Goal: Find specific fact: Find specific fact

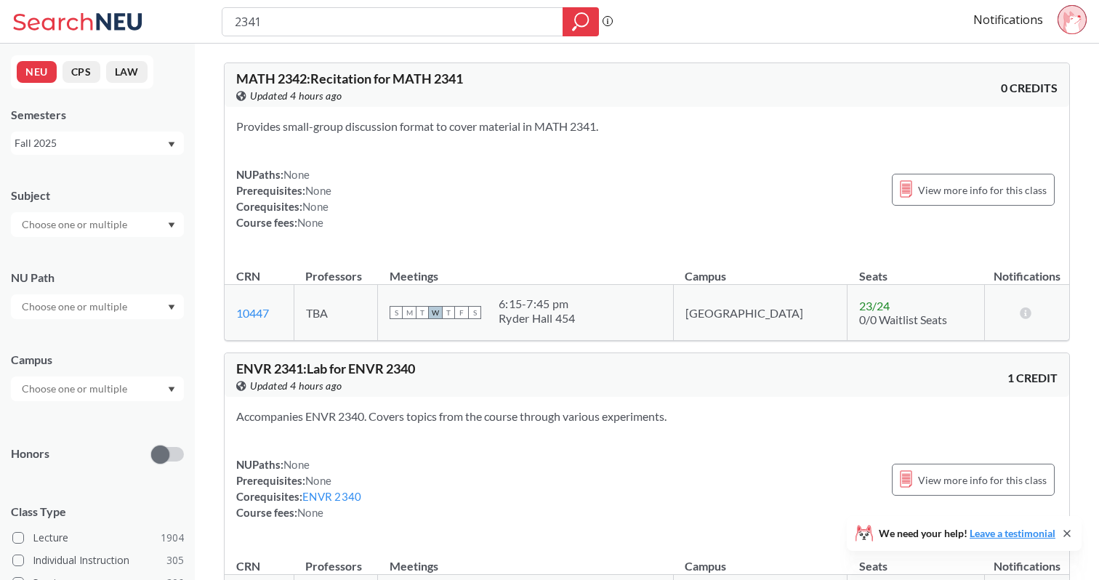
scroll to position [2399, 0]
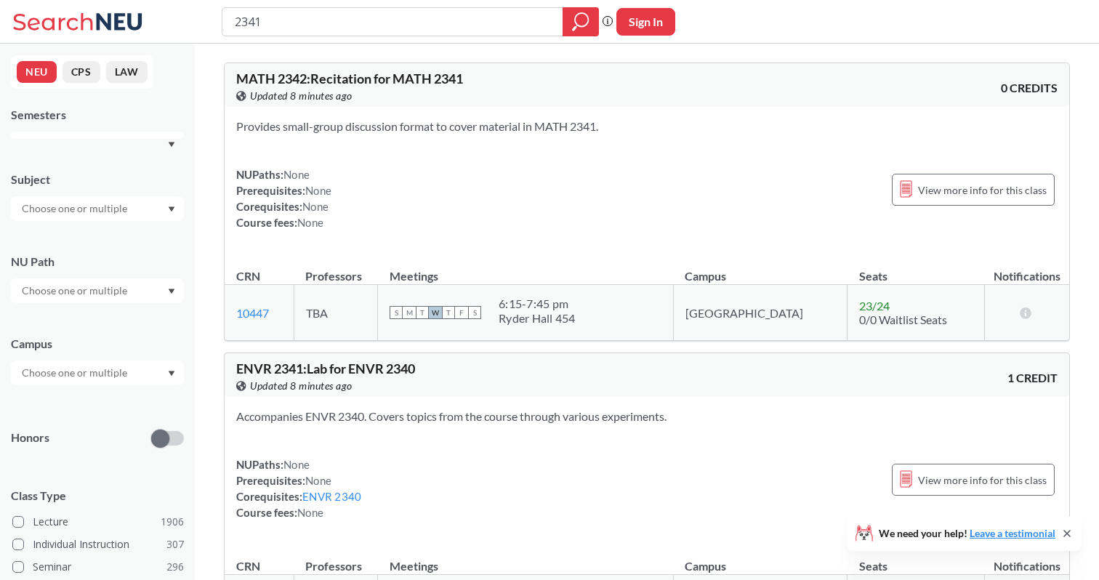
scroll to position [2399, 0]
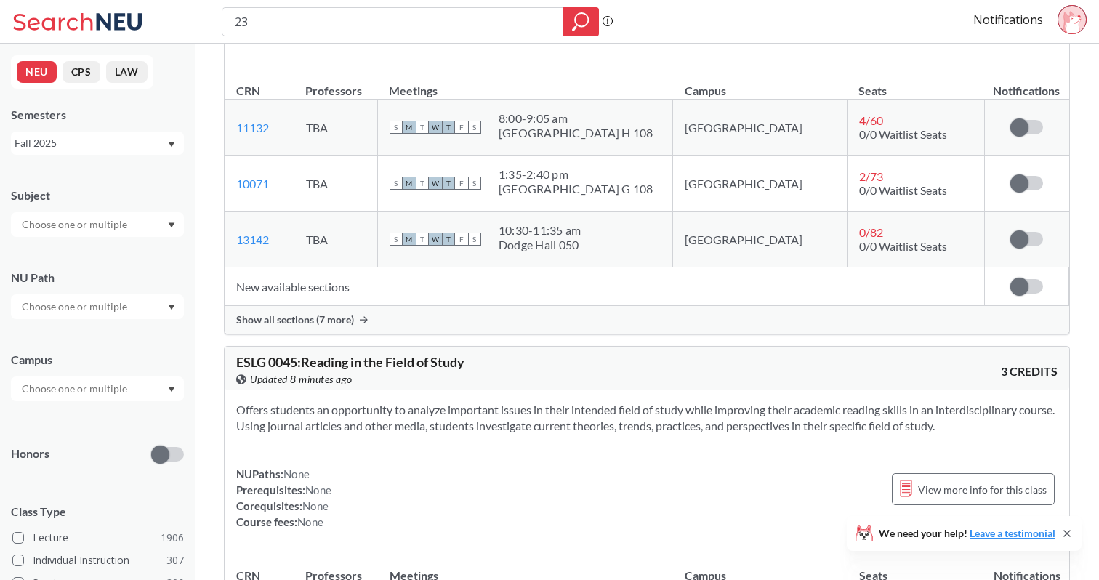
type input "2"
type input "4516"
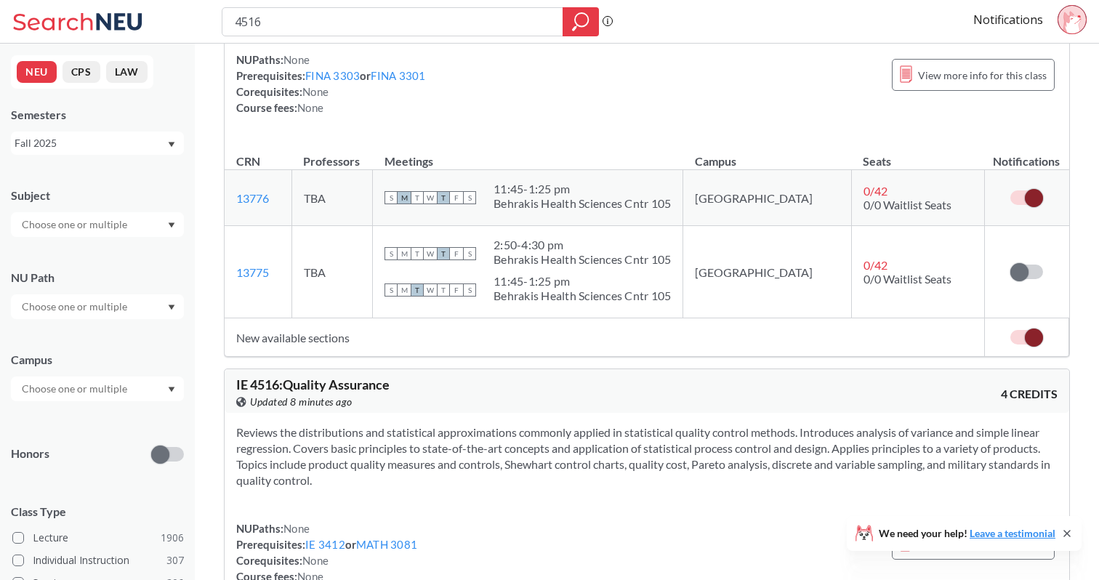
scroll to position [166, 0]
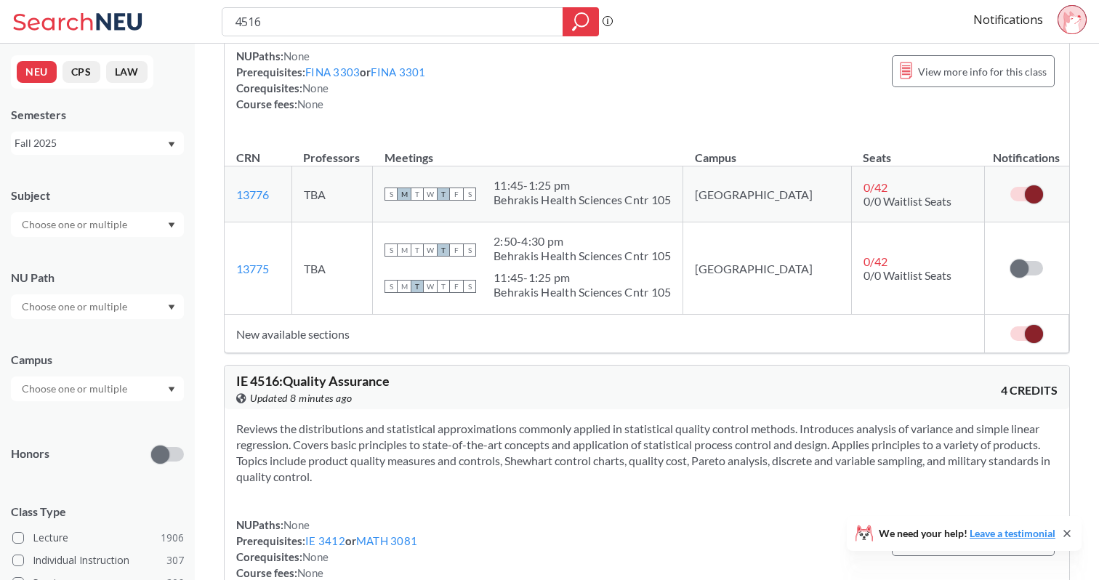
click at [582, 207] on div "Behrakis Health Sciences Cntr 105" at bounding box center [582, 200] width 177 height 15
